Goal: Book appointment/travel/reservation

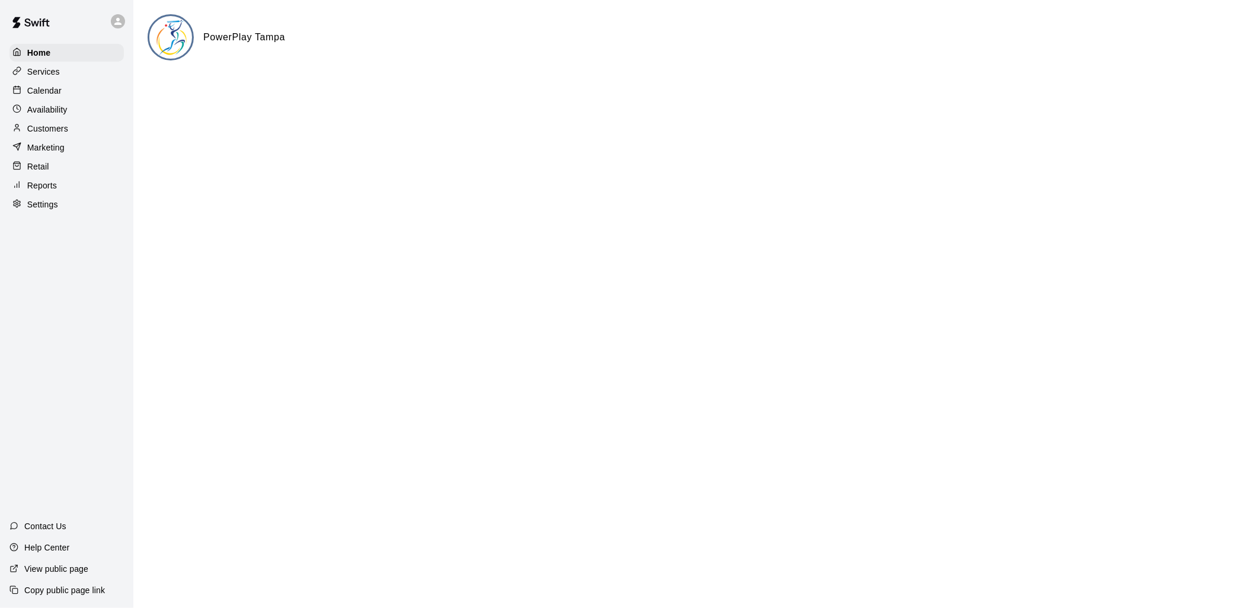
click at [63, 81] on div "Services" at bounding box center [66, 72] width 114 height 18
click at [63, 87] on div "Calendar" at bounding box center [66, 91] width 114 height 18
click at [52, 95] on p "Calendar" at bounding box center [44, 91] width 34 height 12
click at [43, 95] on p "Calendar" at bounding box center [44, 91] width 34 height 12
click at [43, 90] on p "Calendar" at bounding box center [44, 91] width 34 height 12
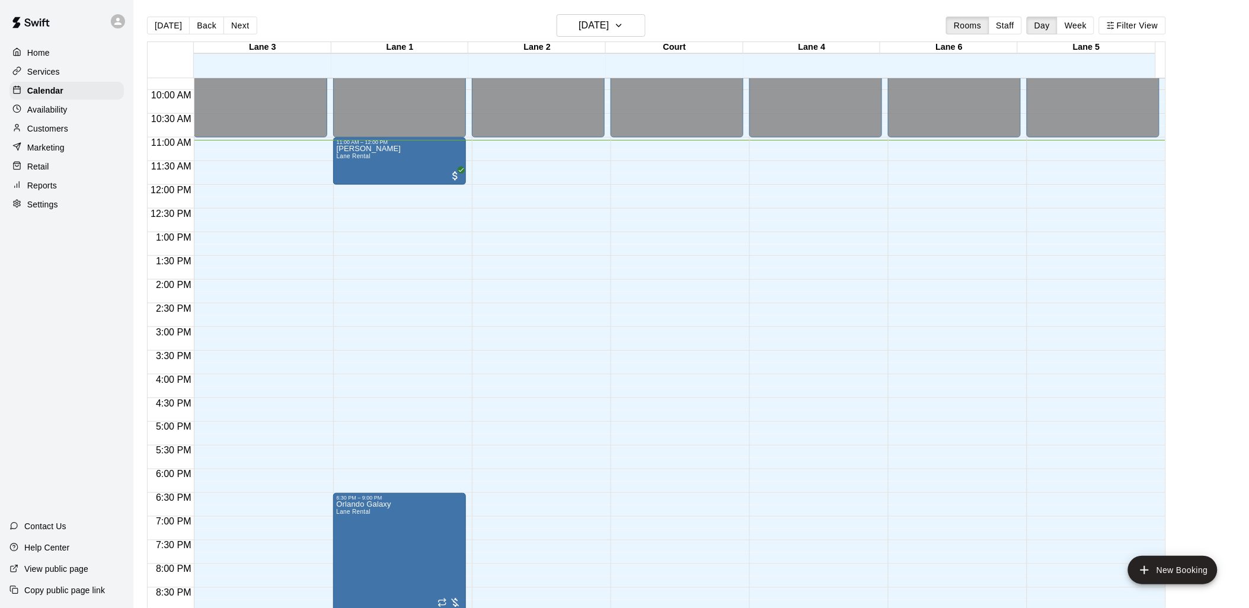
scroll to position [529, 0]
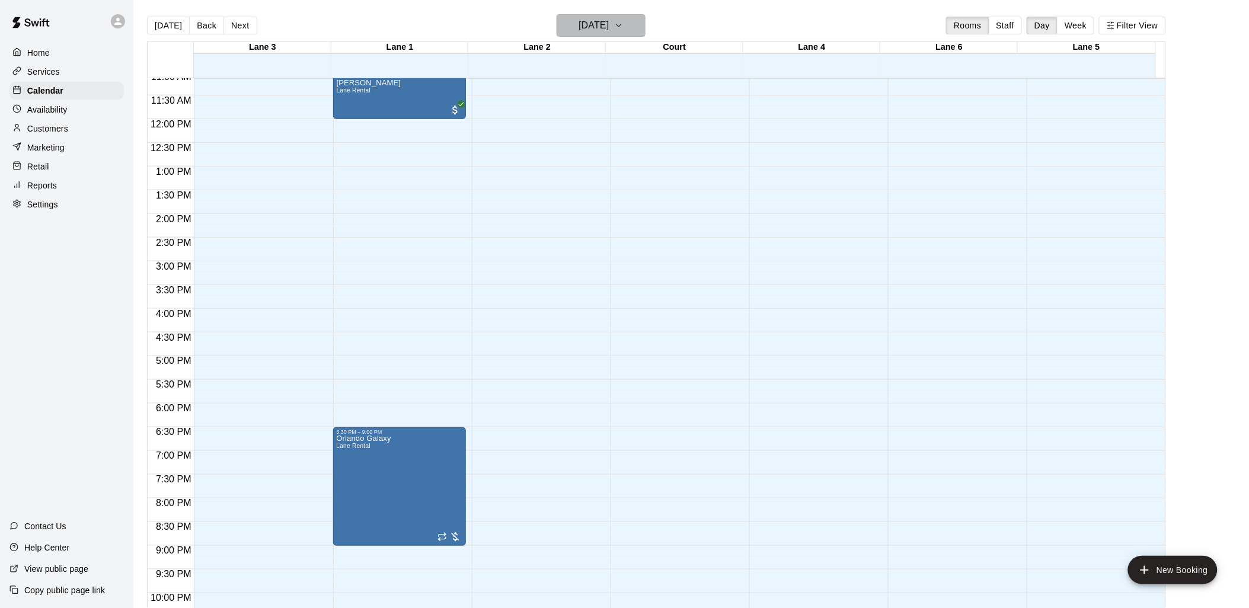
click at [600, 31] on h6 "Thursday Aug 14" at bounding box center [593, 25] width 30 height 17
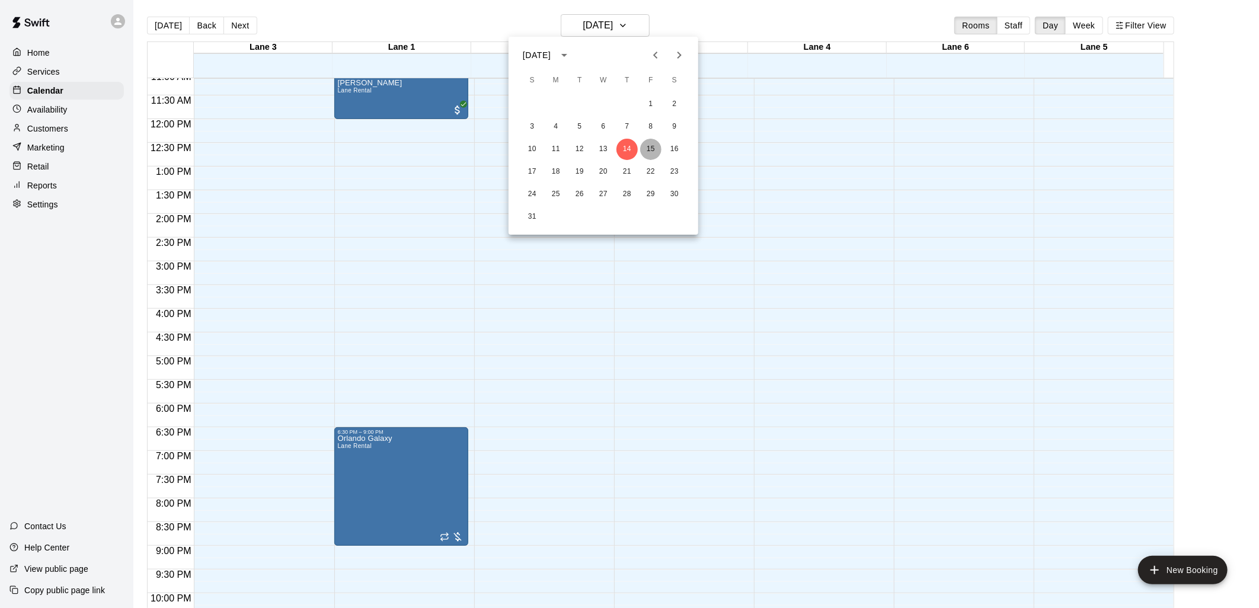
click at [644, 145] on button "15" at bounding box center [650, 149] width 21 height 21
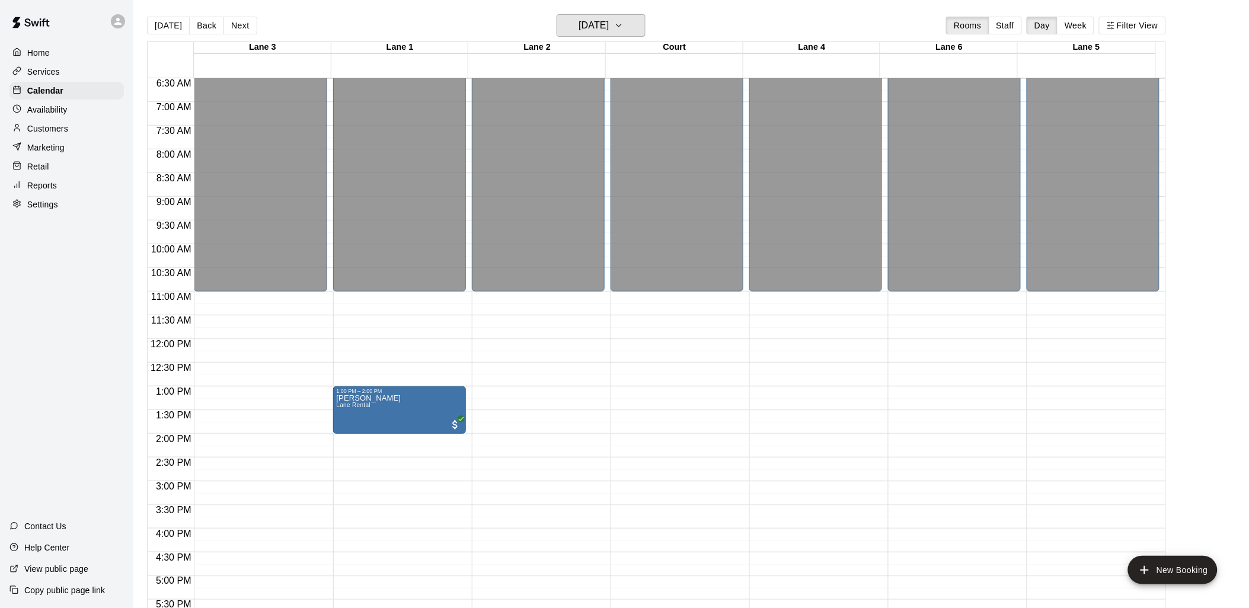
scroll to position [265, 0]
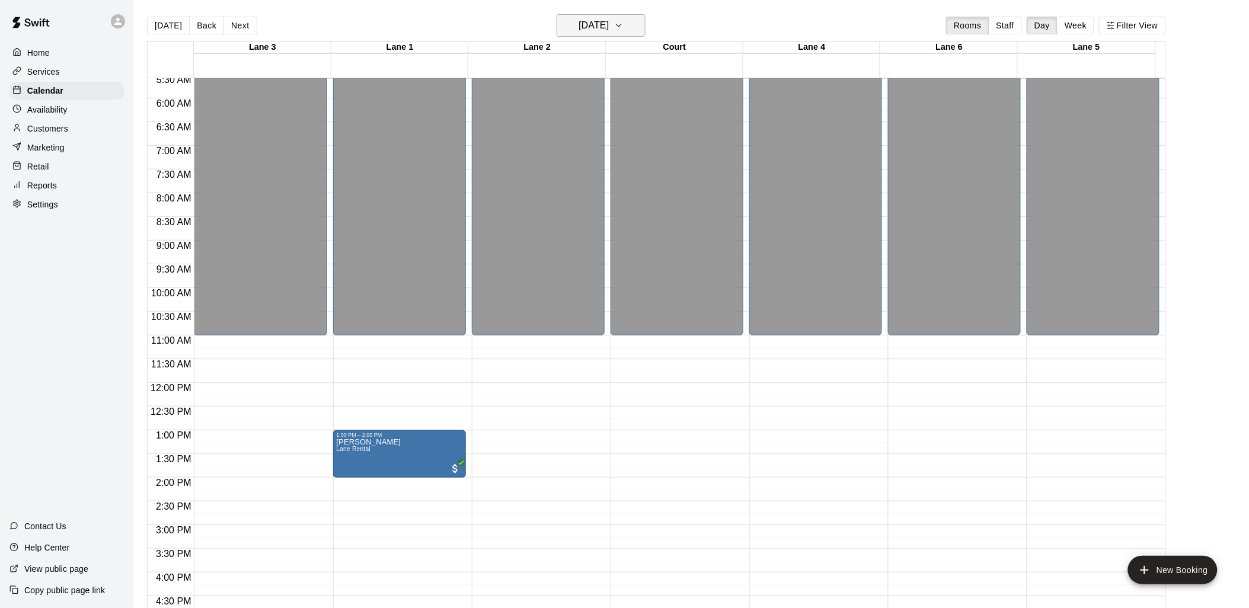
click at [609, 30] on h6 "Friday Aug 15" at bounding box center [593, 25] width 30 height 17
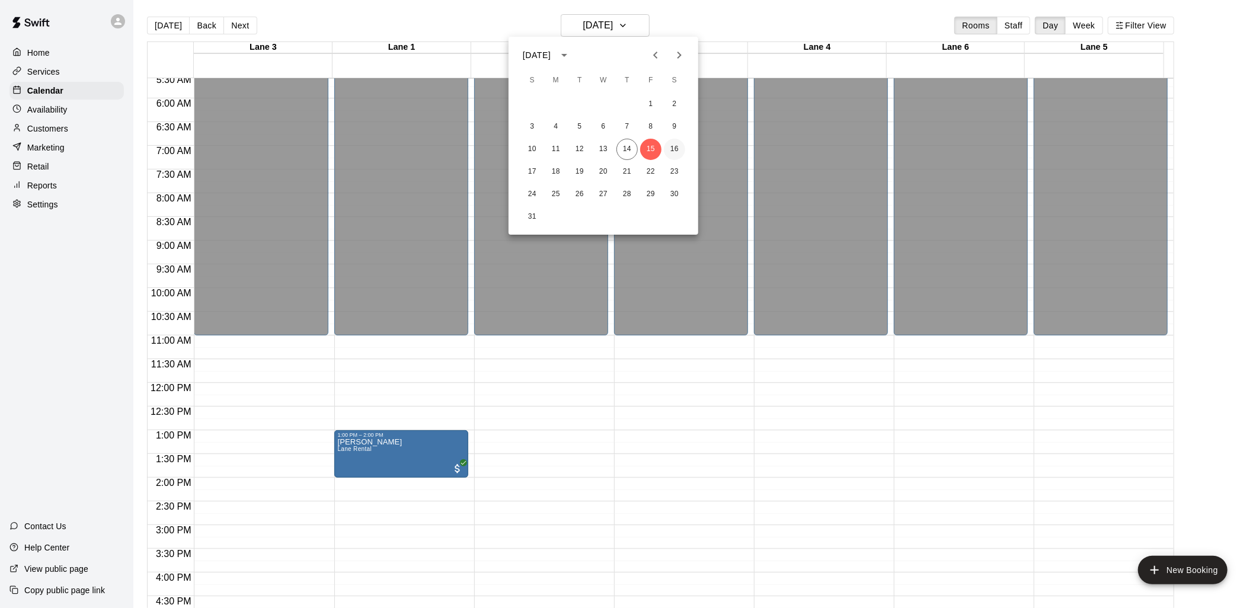
click at [670, 146] on button "16" at bounding box center [674, 149] width 21 height 21
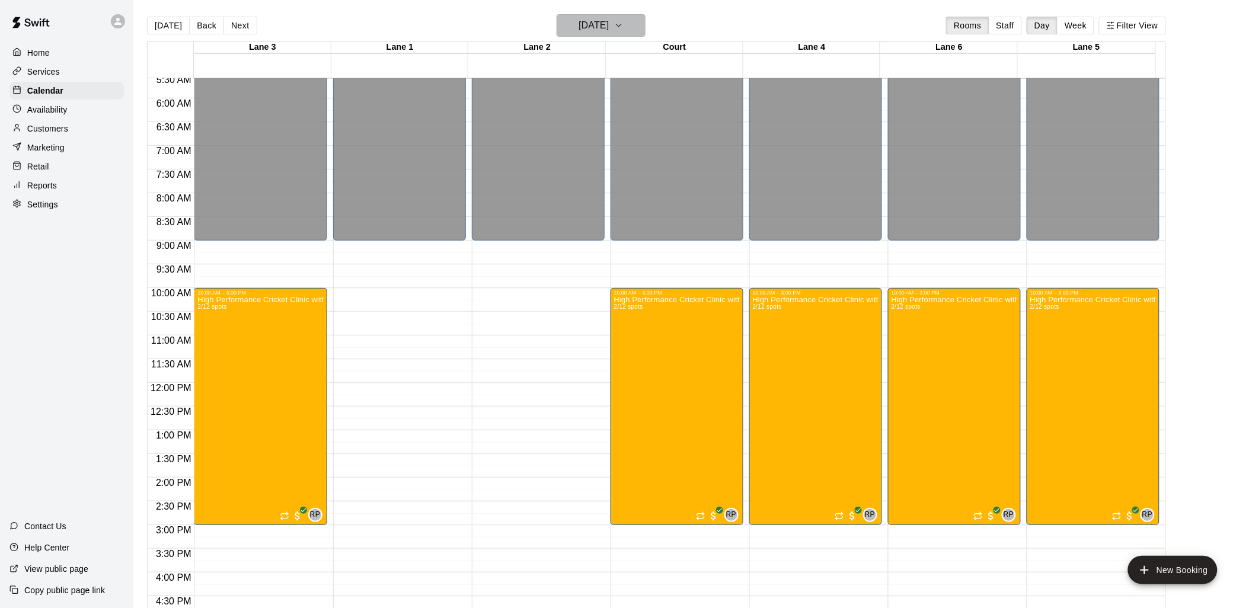
click at [635, 27] on button "Saturday Aug 16" at bounding box center [600, 25] width 89 height 23
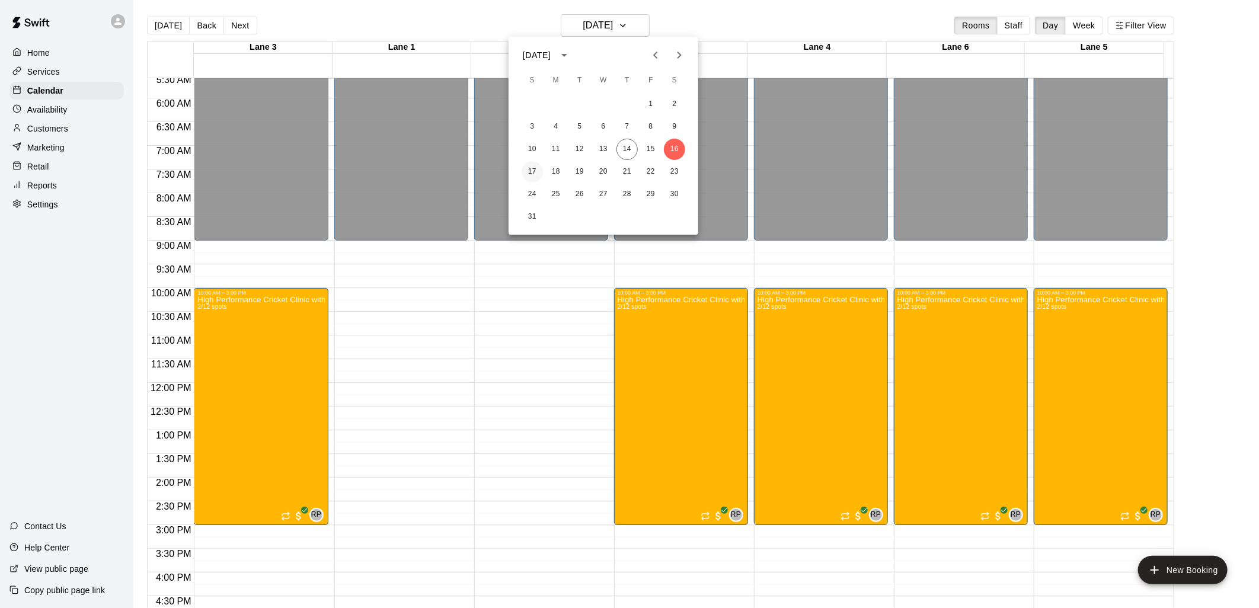
click at [536, 169] on button "17" at bounding box center [531, 171] width 21 height 21
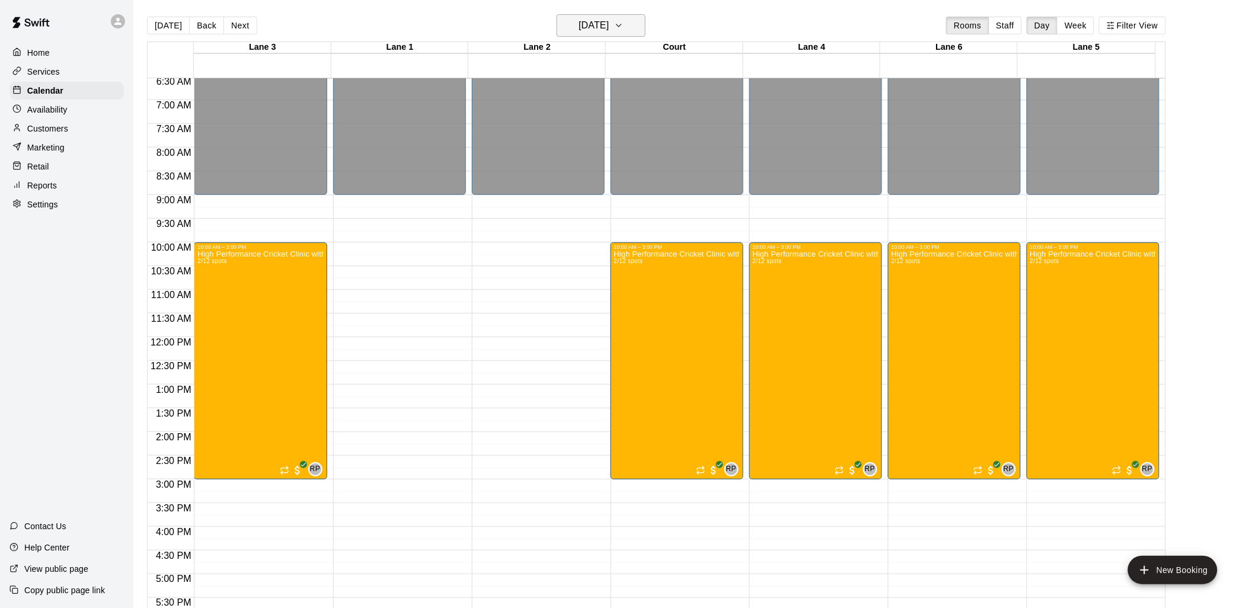
scroll to position [331, 0]
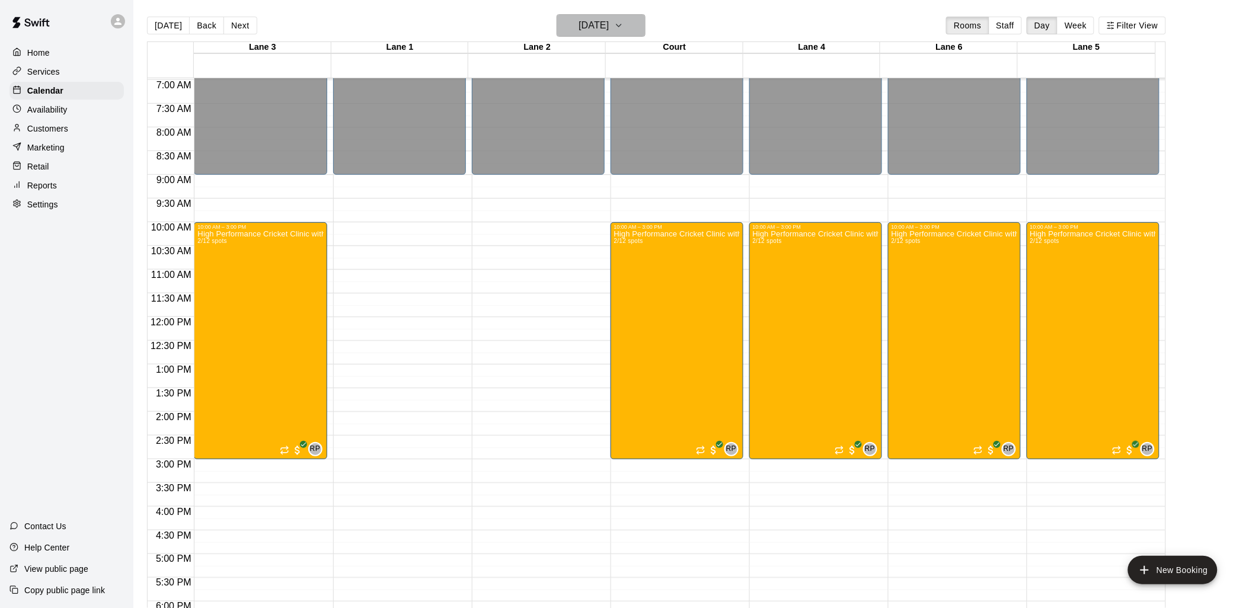
click at [578, 22] on h6 "Sunday Aug 17" at bounding box center [593, 25] width 30 height 17
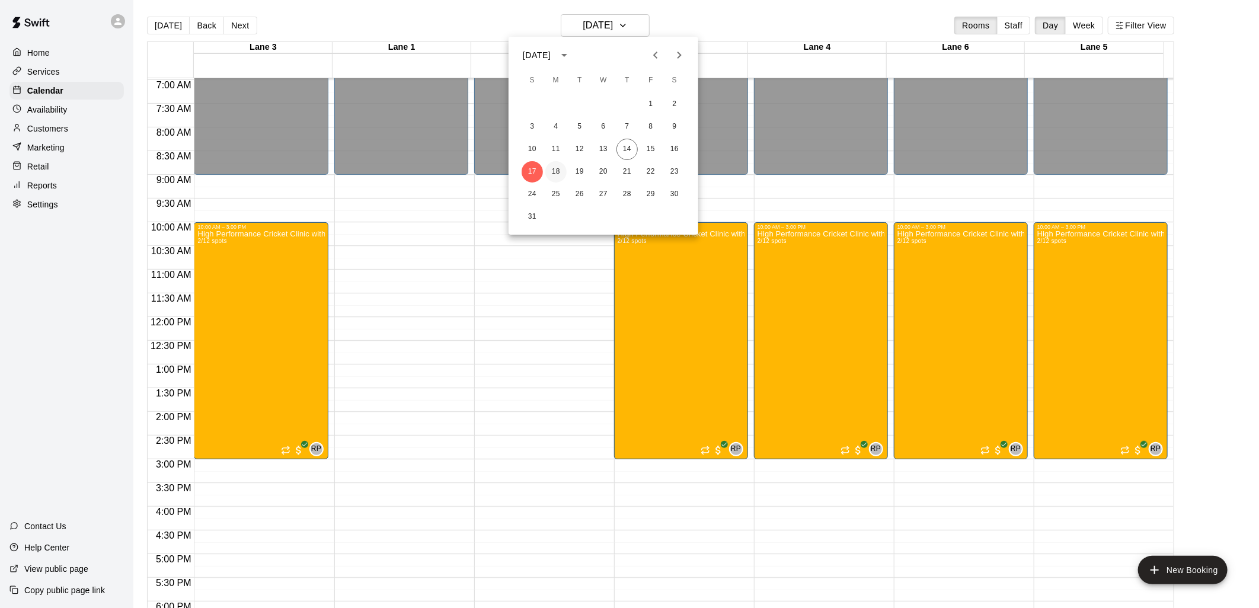
click at [555, 174] on button "18" at bounding box center [555, 171] width 21 height 21
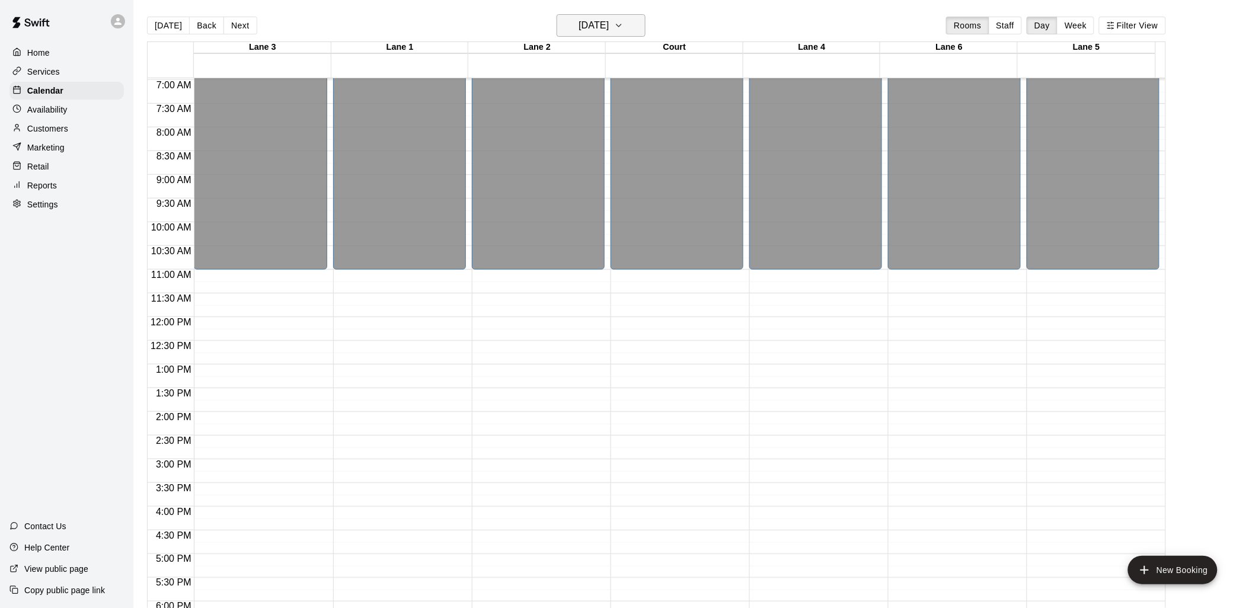
click at [599, 21] on h6 "Monday Aug 18" at bounding box center [593, 25] width 30 height 17
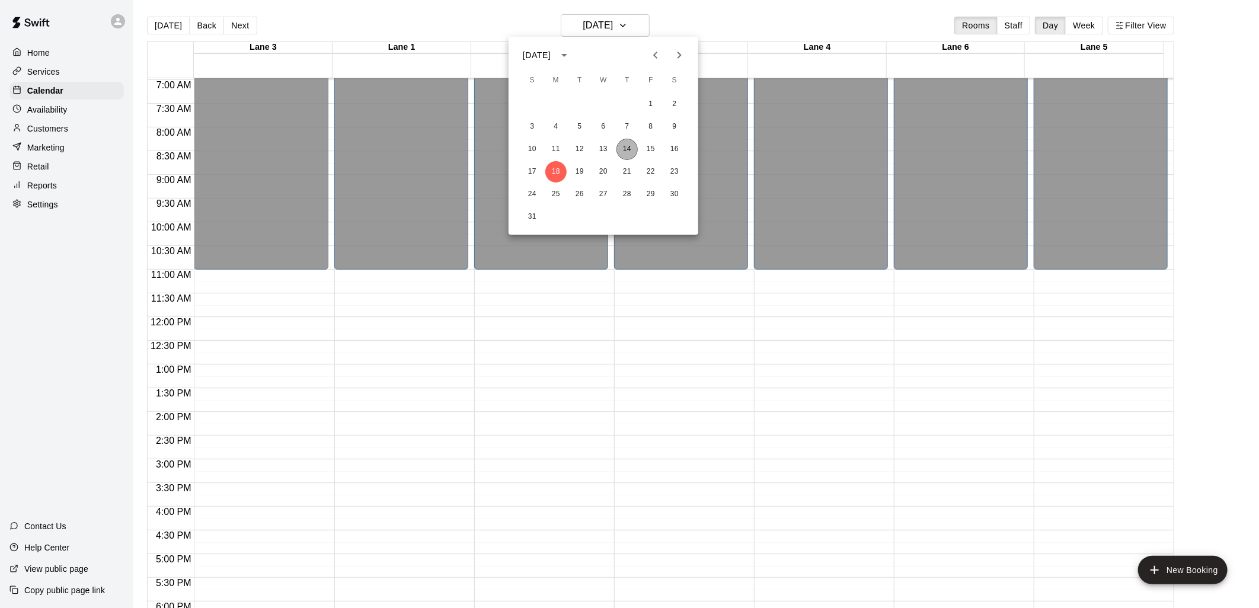
click at [628, 149] on button "14" at bounding box center [626, 149] width 21 height 21
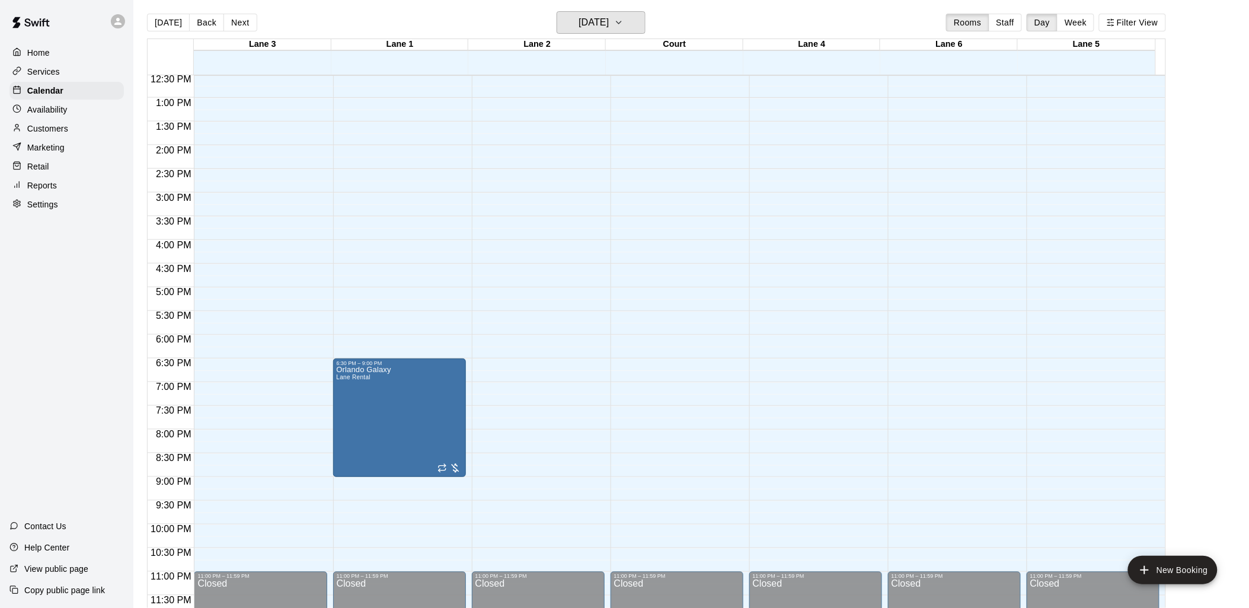
scroll to position [0, 0]
